Goal: Navigation & Orientation: Find specific page/section

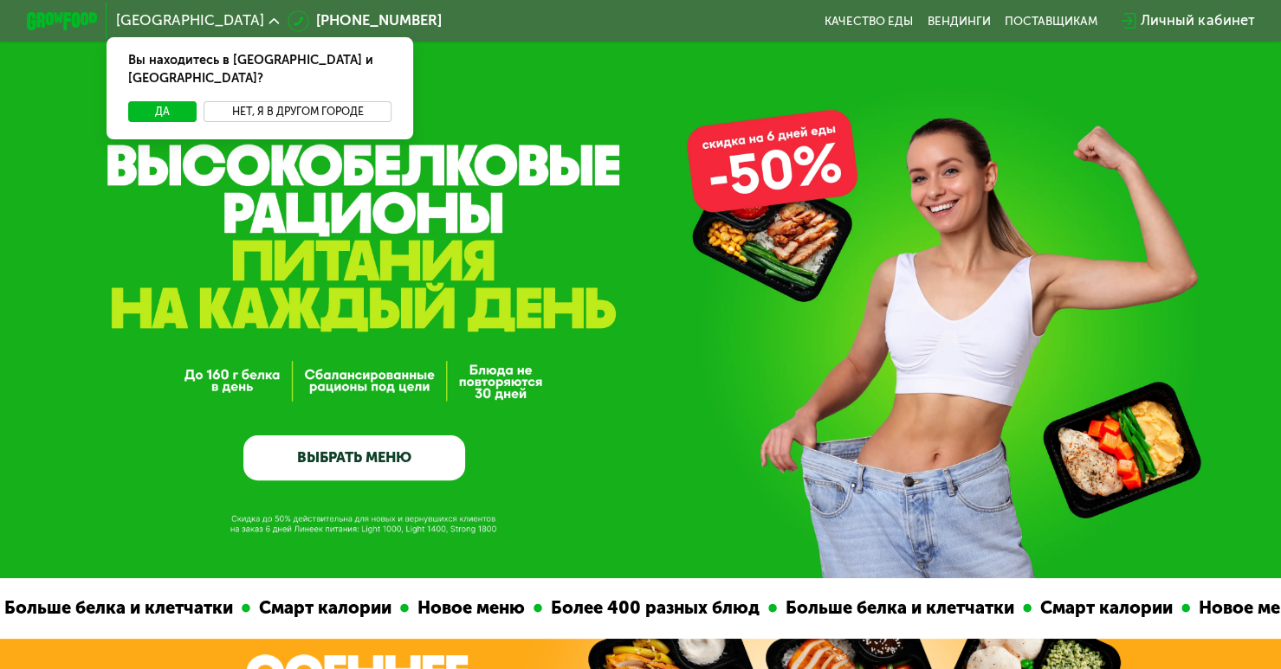
click at [250, 101] on button "Нет, я в другом городе" at bounding box center [298, 112] width 188 height 22
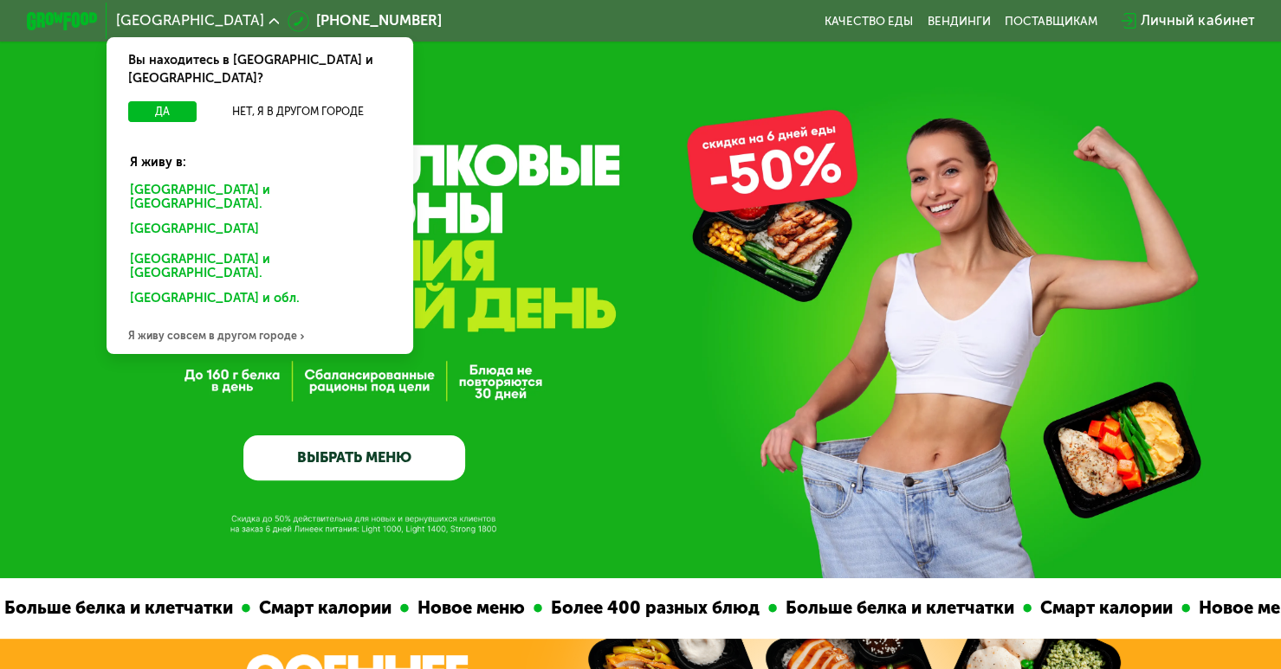
click at [150, 318] on div "Я живу совсем в другом городе" at bounding box center [260, 336] width 306 height 36
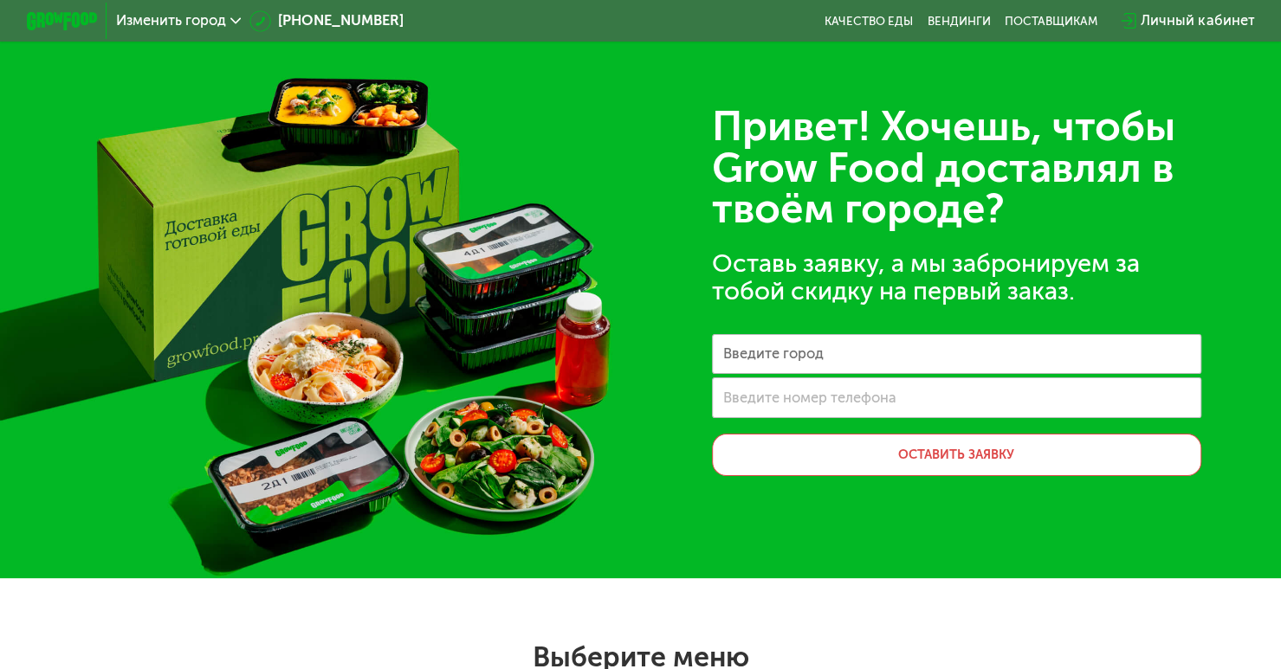
click at [816, 399] on label "Введите номер телефона" at bounding box center [809, 398] width 173 height 10
click at [816, 399] on input "Введите номер телефона" at bounding box center [956, 398] width 489 height 40
click at [45, 23] on img at bounding box center [62, 21] width 70 height 18
click at [146, 30] on div "Изменить город" at bounding box center [178, 21] width 143 height 32
click at [147, 25] on span "Изменить город" at bounding box center [171, 21] width 110 height 14
